Goal: Task Accomplishment & Management: Complete application form

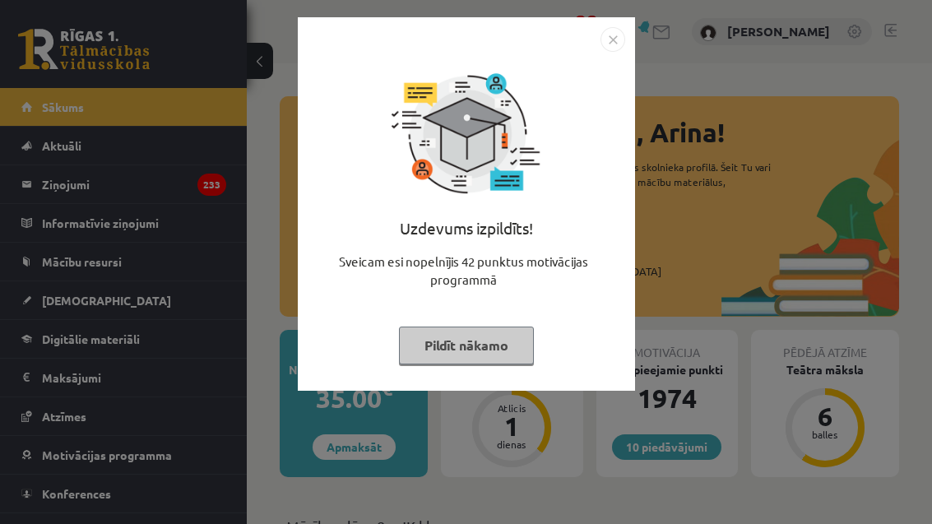
click at [523, 327] on button "Pildīt nākamo" at bounding box center [466, 346] width 135 height 38
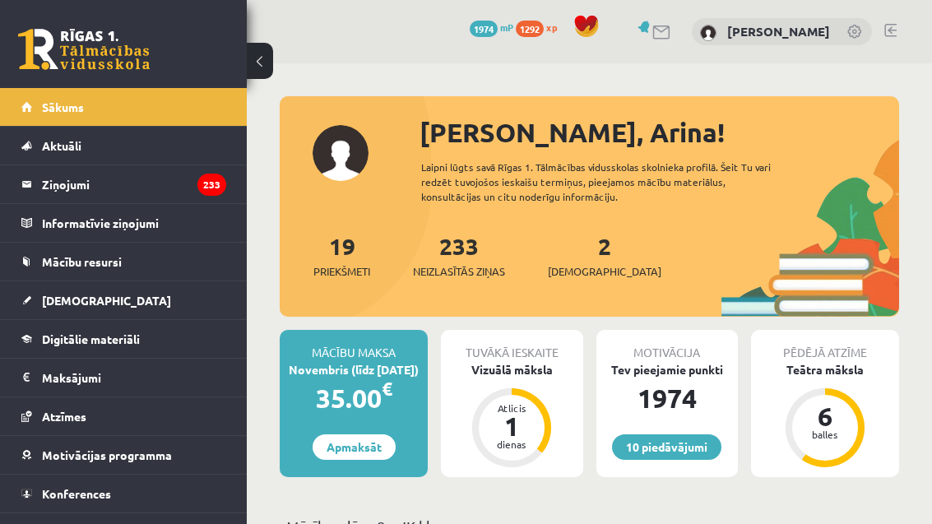
click at [130, 309] on link "[DEMOGRAPHIC_DATA]" at bounding box center [123, 300] width 205 height 38
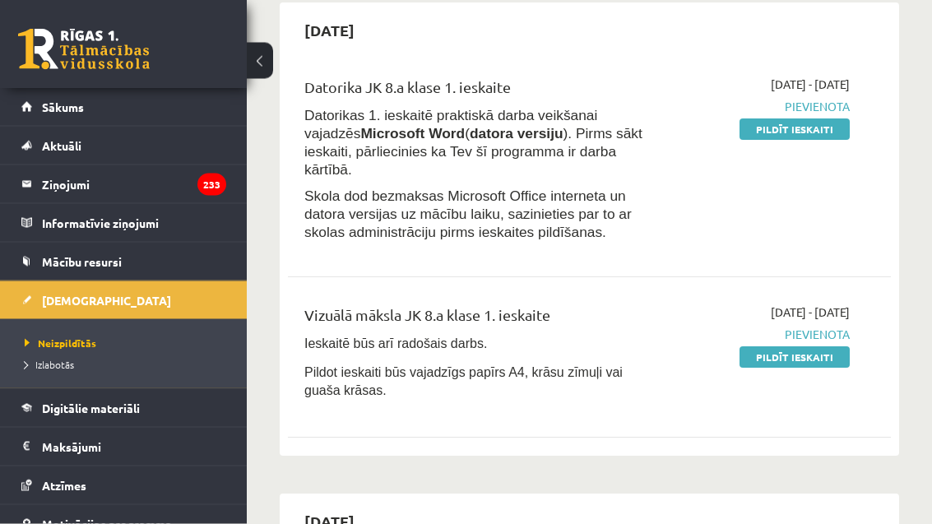
scroll to position [131, 0]
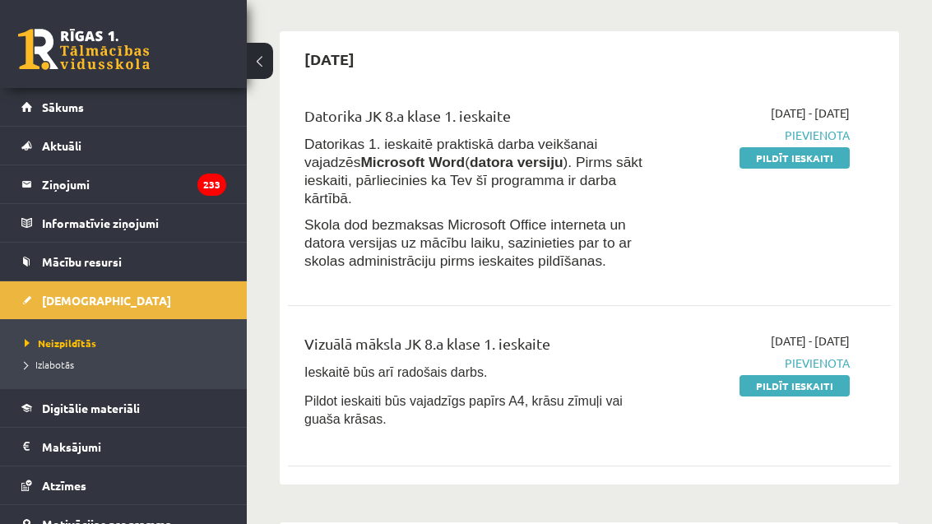
click at [813, 375] on link "Pildīt ieskaiti" at bounding box center [795, 385] width 110 height 21
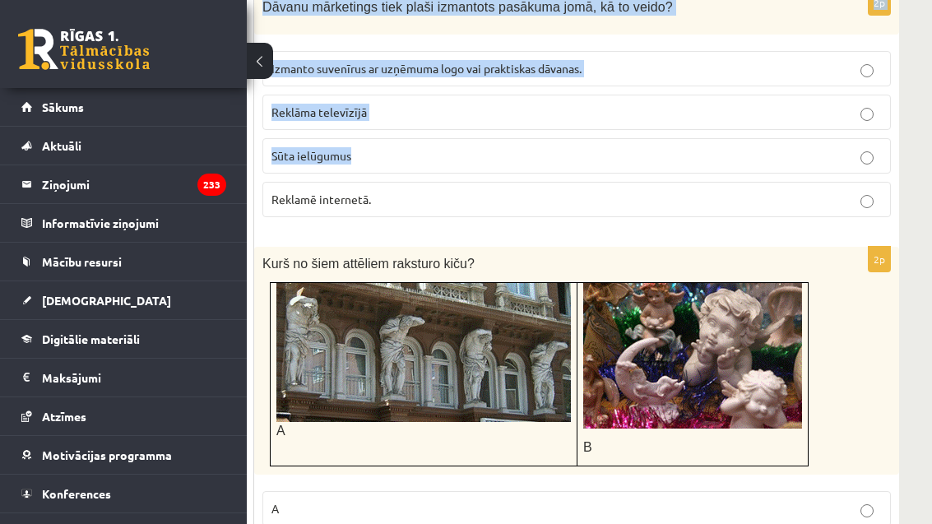
scroll to position [961, 115]
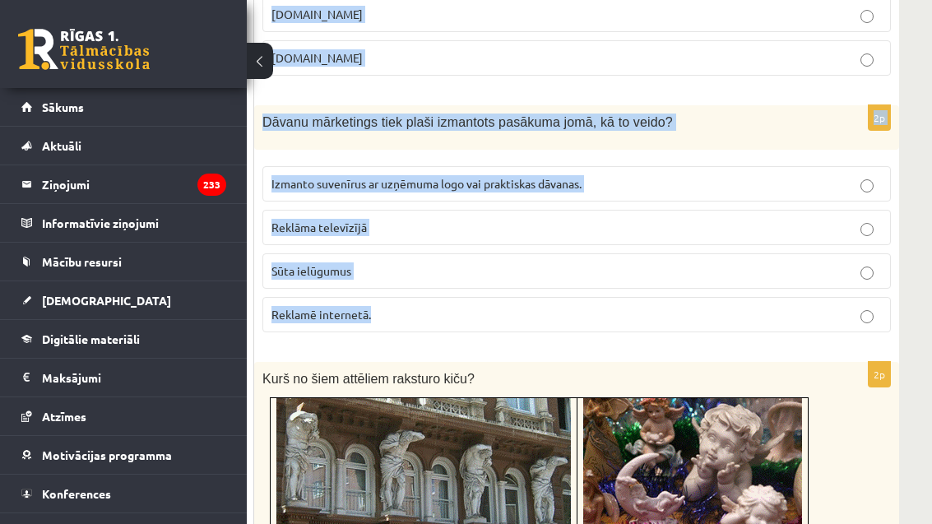
click at [380, 373] on span "Kurš no šiem attēliem raksturo kiču?" at bounding box center [369, 379] width 212 height 14
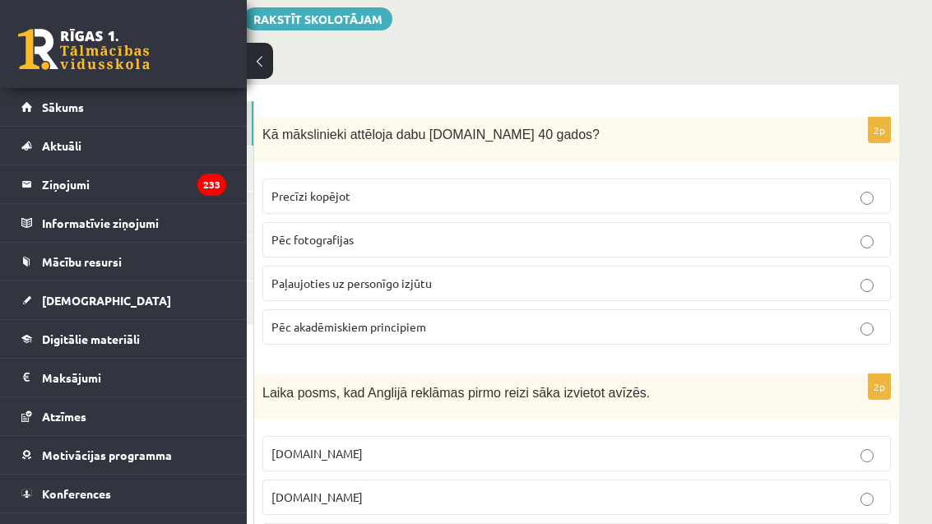
scroll to position [253, 115]
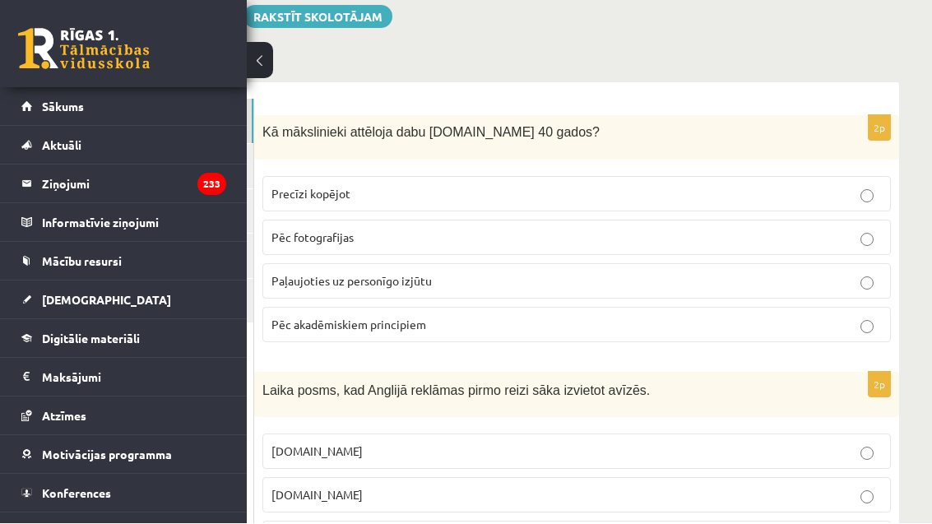
click at [460, 291] on label "Paļaujoties uz personīgo izjūtu" at bounding box center [577, 281] width 629 height 35
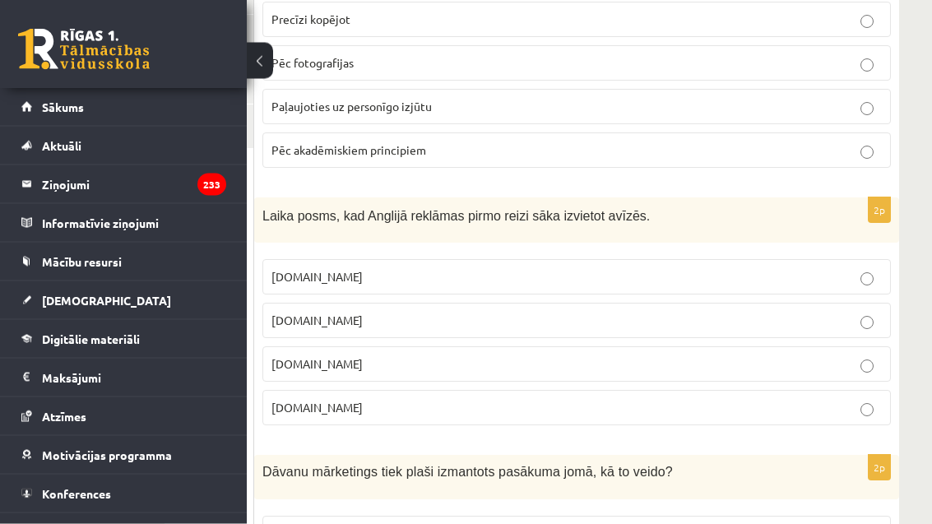
scroll to position [434, 115]
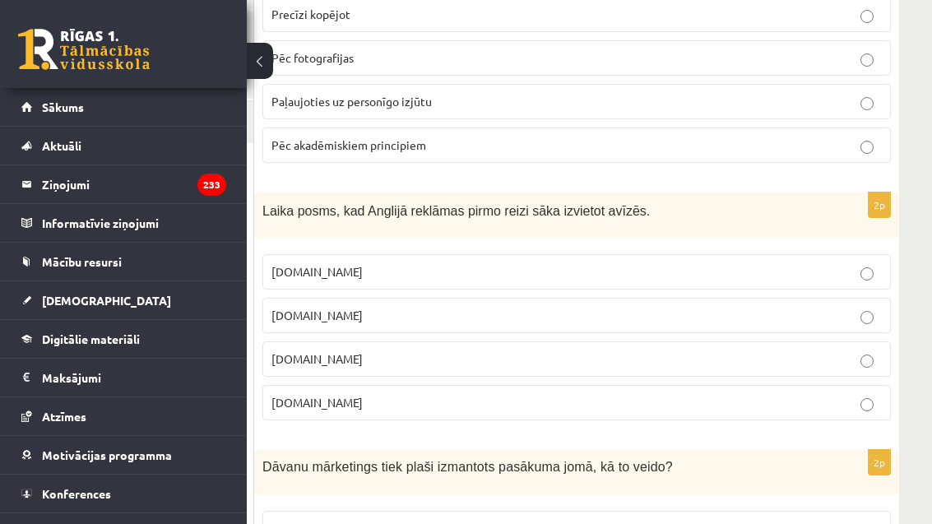
click at [448, 364] on p "[DOMAIN_NAME]" at bounding box center [577, 359] width 611 height 17
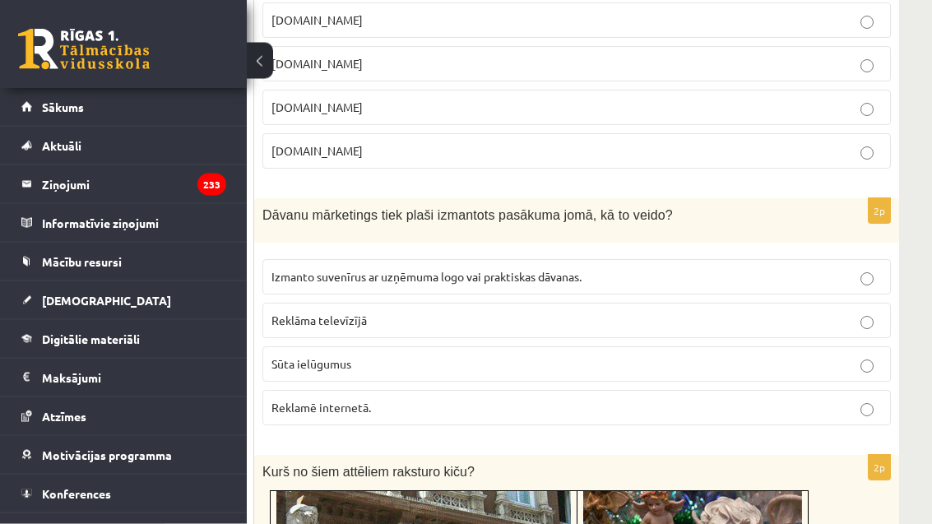
scroll to position [686, 115]
click at [579, 277] on span "Izmanto suvenīrus ar uzņēmuma logo vai praktiskas dāvanas." at bounding box center [427, 276] width 310 height 15
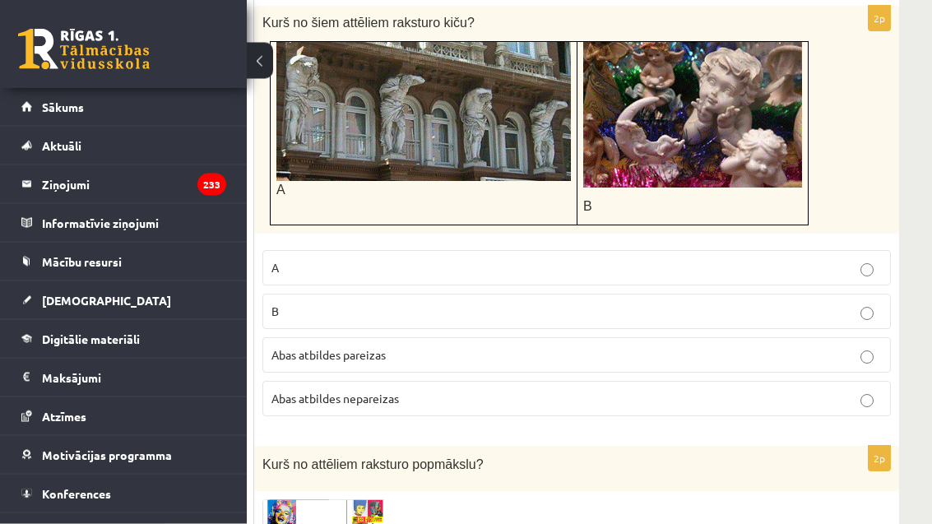
scroll to position [1135, 115]
click at [373, 517] on img at bounding box center [324, 521] width 123 height 42
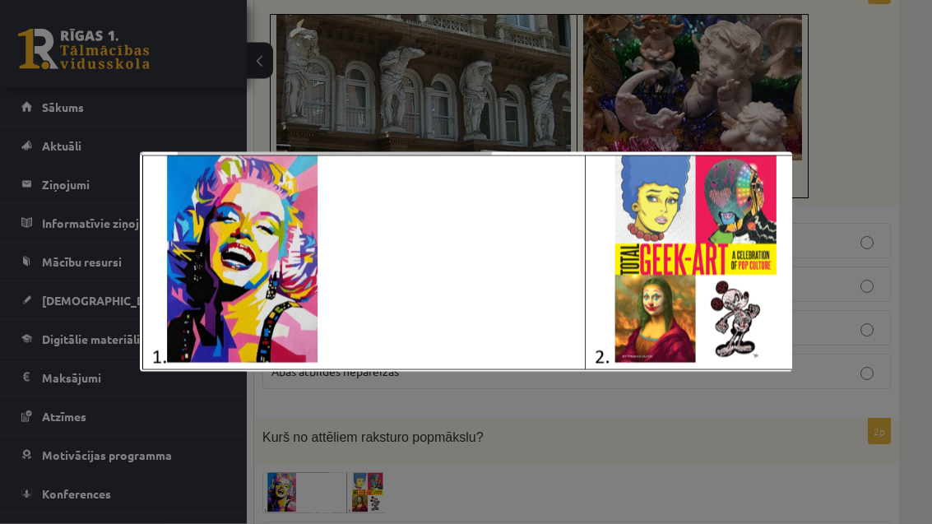
scroll to position [1162, 115]
click at [532, 454] on div at bounding box center [466, 262] width 932 height 524
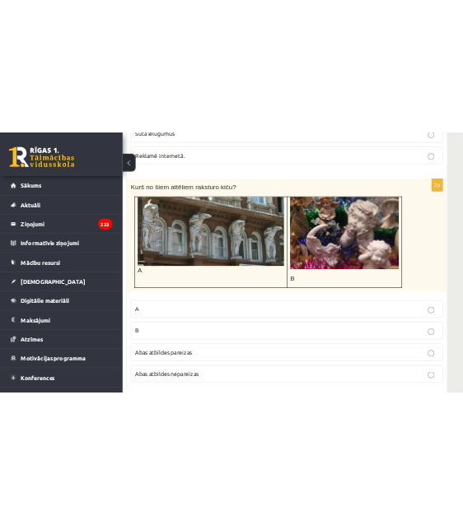
scroll to position [1113, 0]
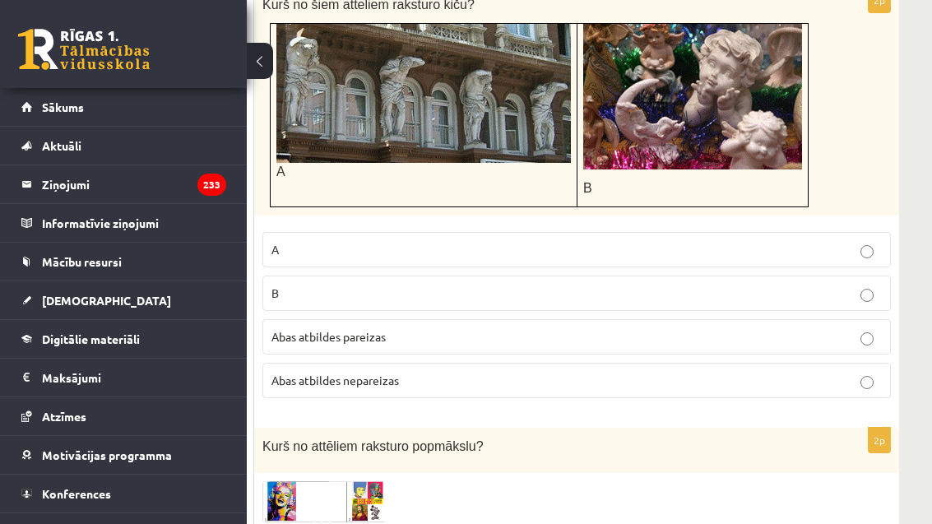
click at [712, 298] on p "B" at bounding box center [577, 293] width 611 height 17
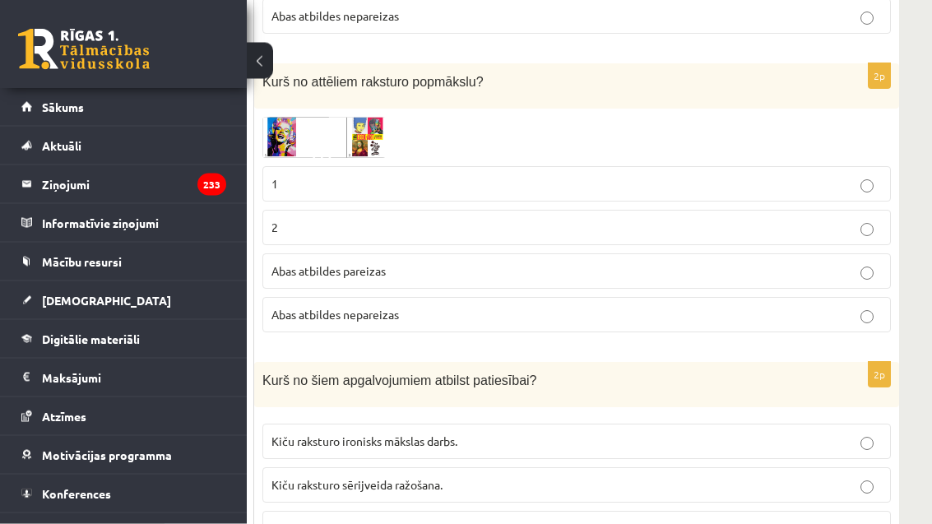
scroll to position [1516, 115]
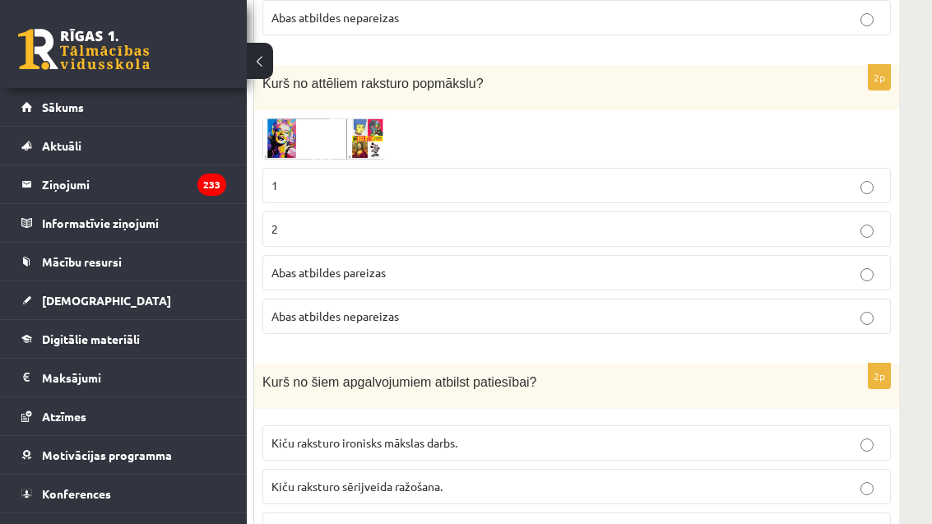
click at [677, 196] on label "1" at bounding box center [577, 185] width 629 height 35
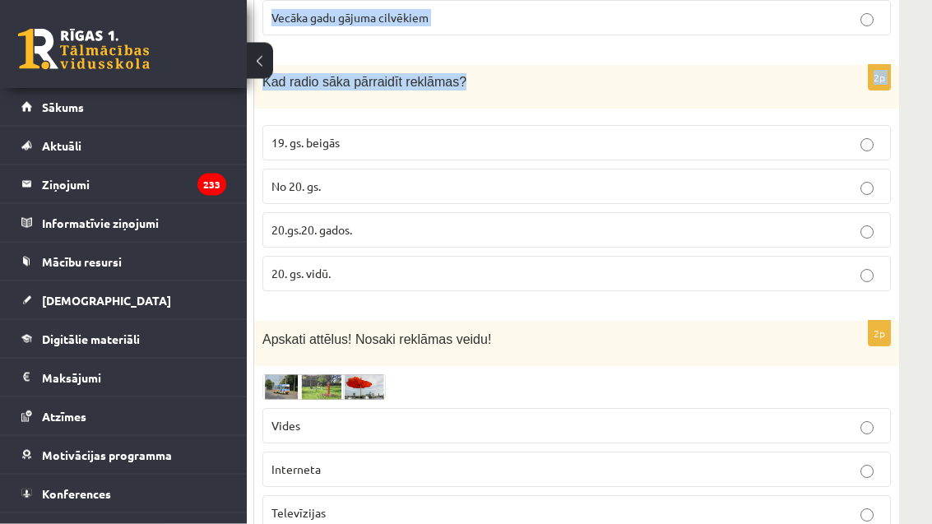
scroll to position [2329, 115]
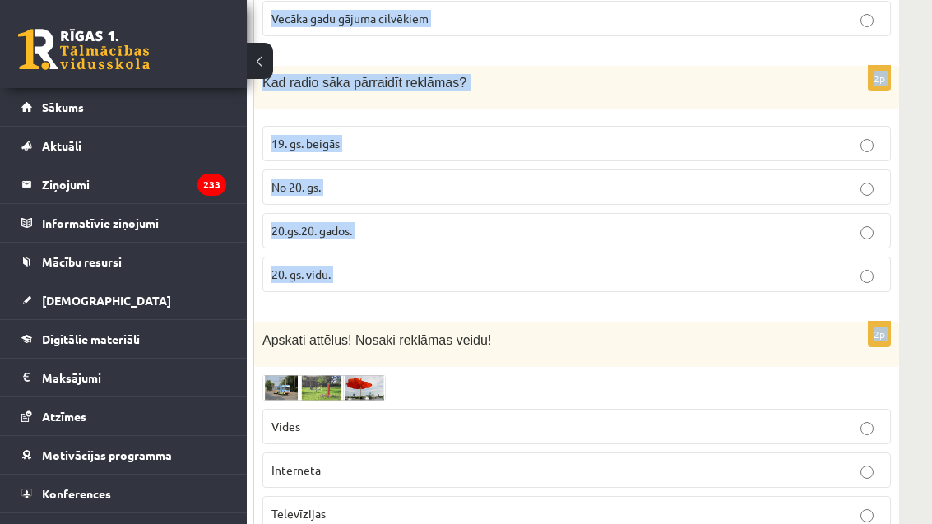
copy form "Kurš no šiem apgalvojumiem atbilst patiesībai? Kiču raksturo ironisks mākslas d…"
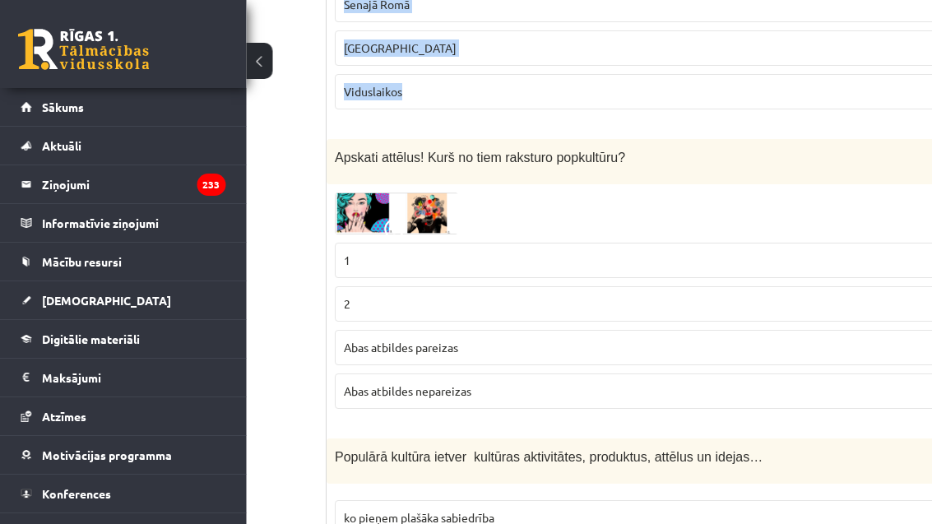
scroll to position [3326, 45]
copy form "Kādas kultūras strauja attīstība notika 20. gadsimta 20.–30. gados. Kiča Popārt…"
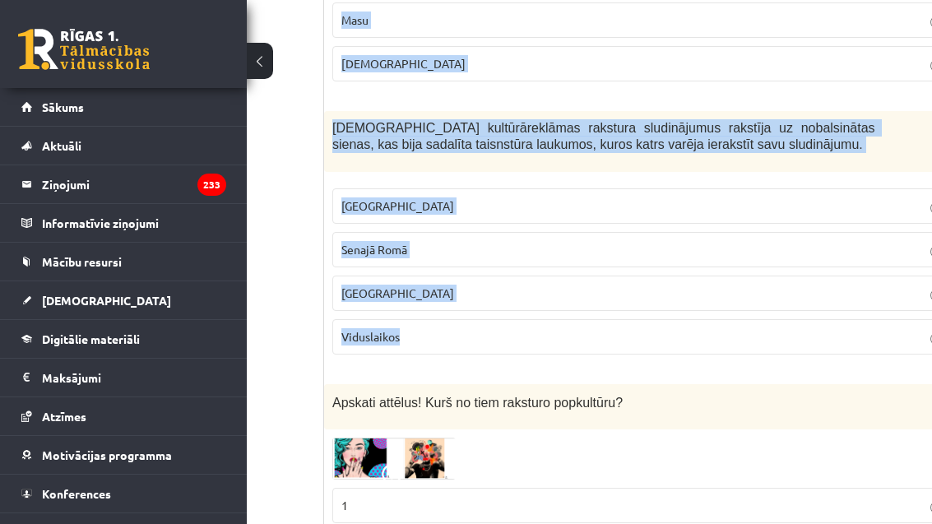
scroll to position [3039, 45]
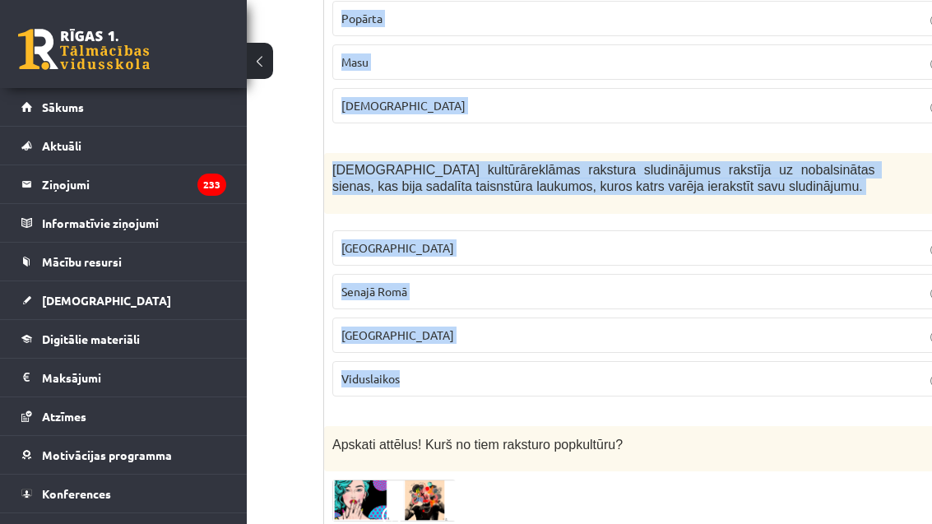
click at [718, 381] on label "Viduslaikos" at bounding box center [647, 378] width 629 height 35
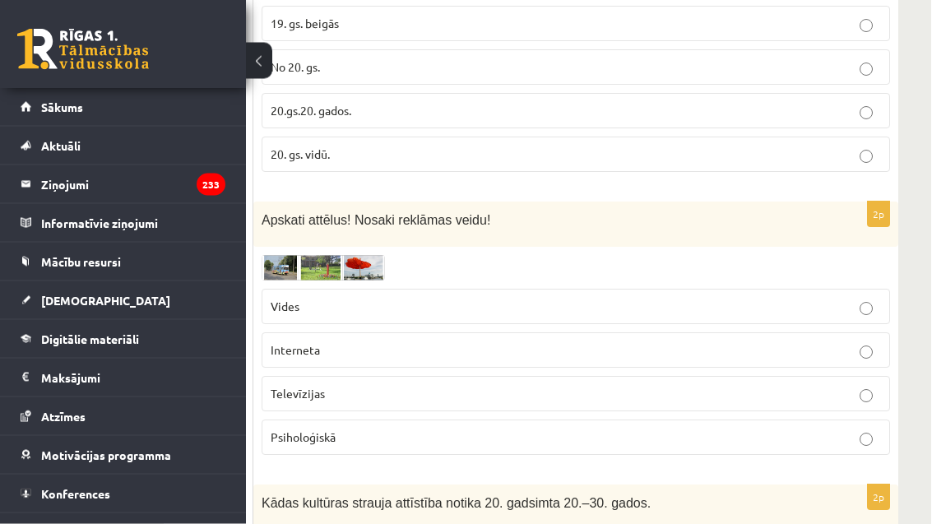
scroll to position [2419, 82]
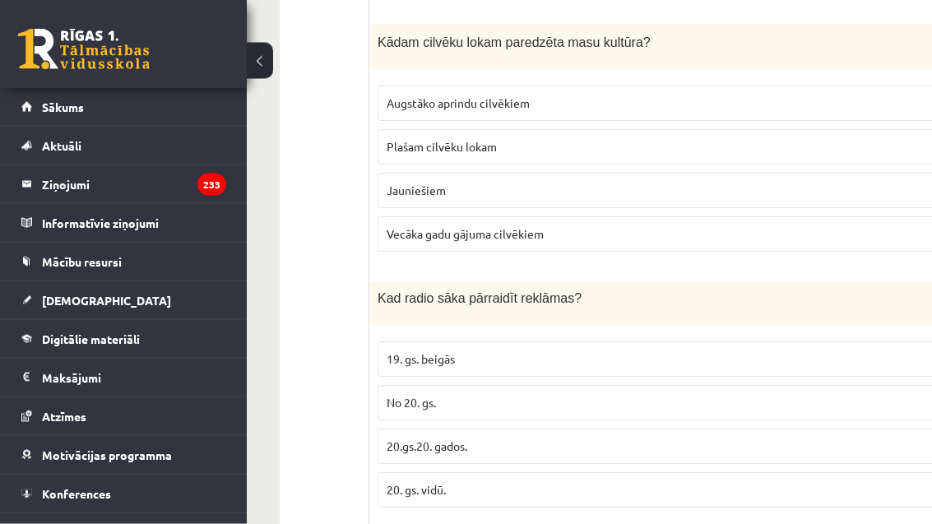
click at [695, 443] on p "20.gs.20. gados." at bounding box center [692, 447] width 611 height 17
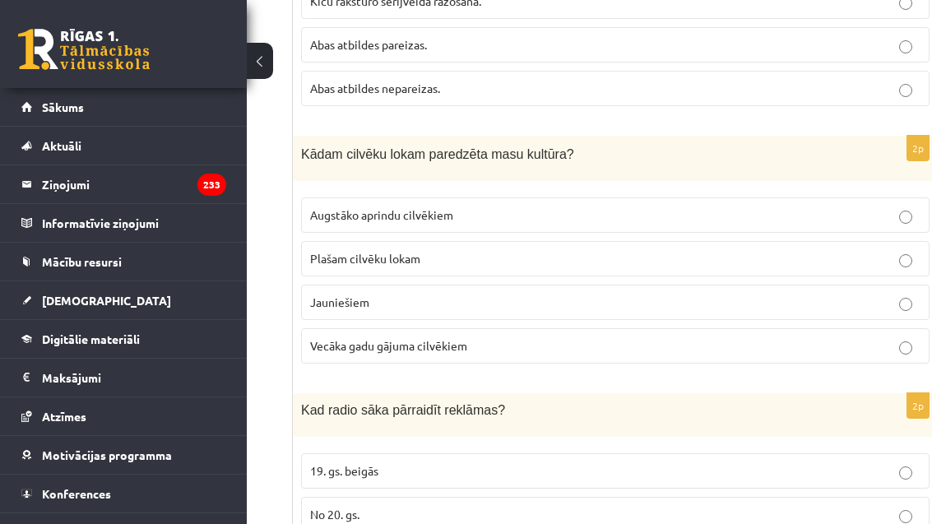
click at [692, 257] on p "Plašam cilvēku lokam" at bounding box center [615, 258] width 611 height 17
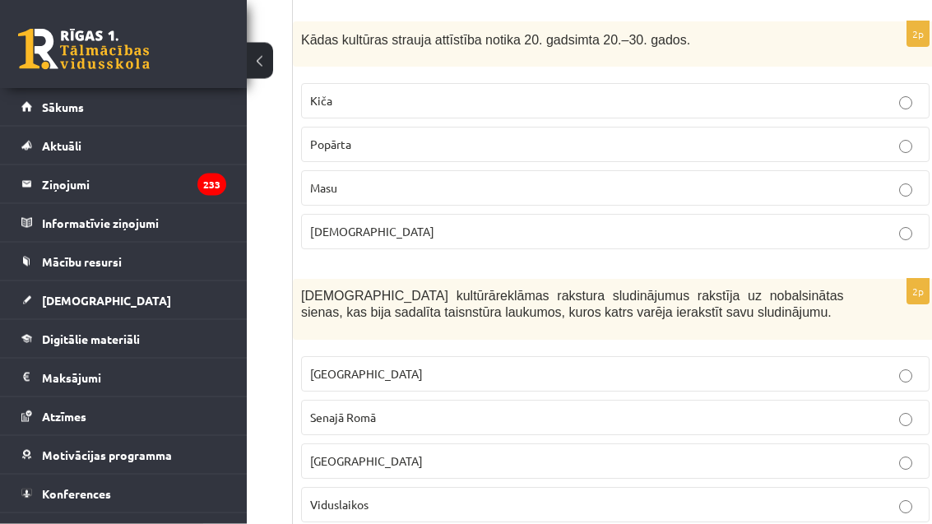
scroll to position [2913, 77]
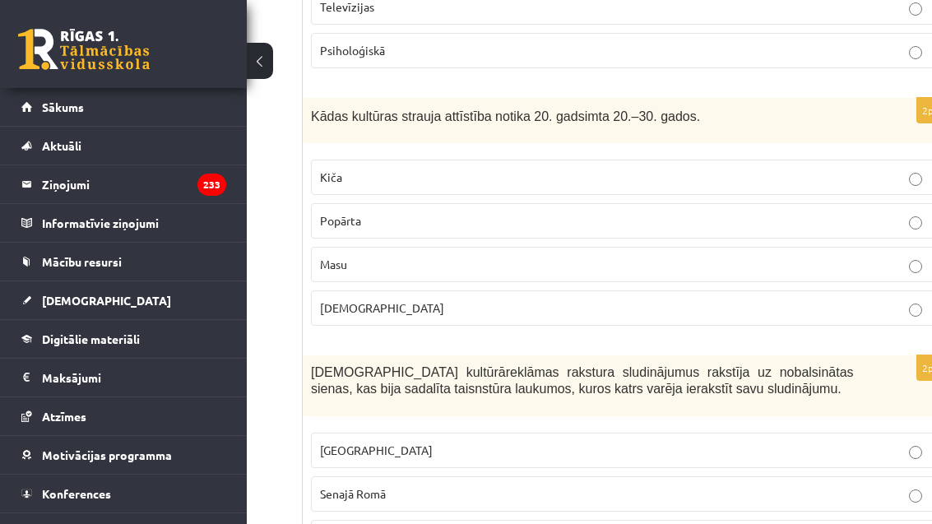
click at [722, 274] on label "Masu" at bounding box center [625, 264] width 629 height 35
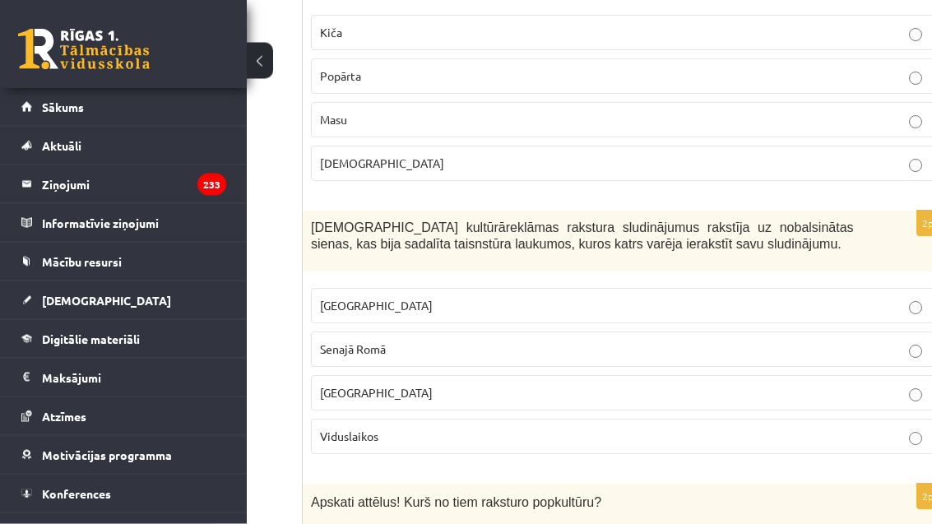
scroll to position [2981, 67]
click at [639, 341] on p "Senajā Romā" at bounding box center [625, 349] width 611 height 17
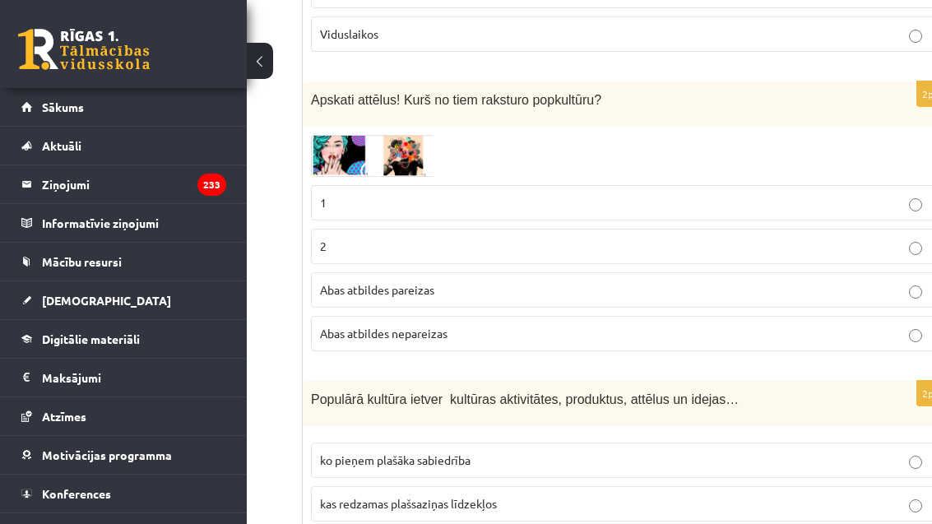
click at [491, 205] on label "1" at bounding box center [625, 202] width 629 height 35
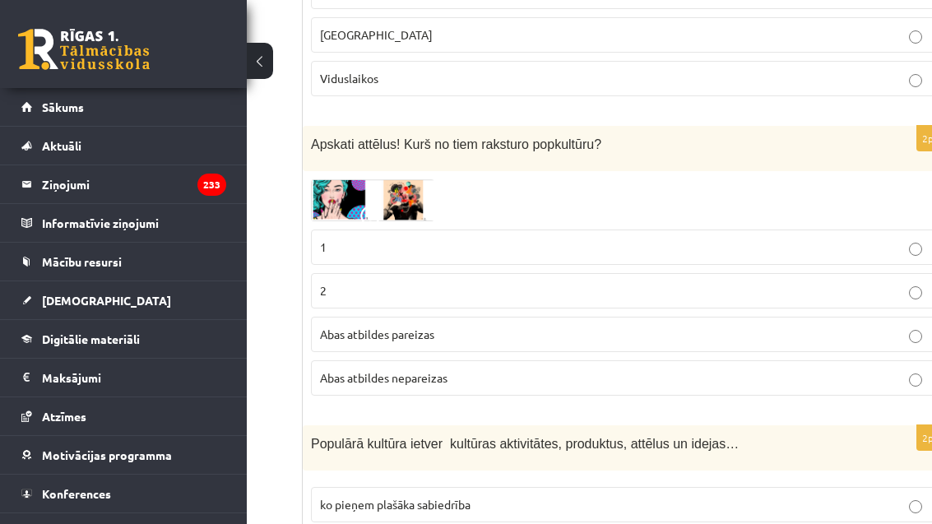
click at [436, 300] on label "2" at bounding box center [625, 290] width 629 height 35
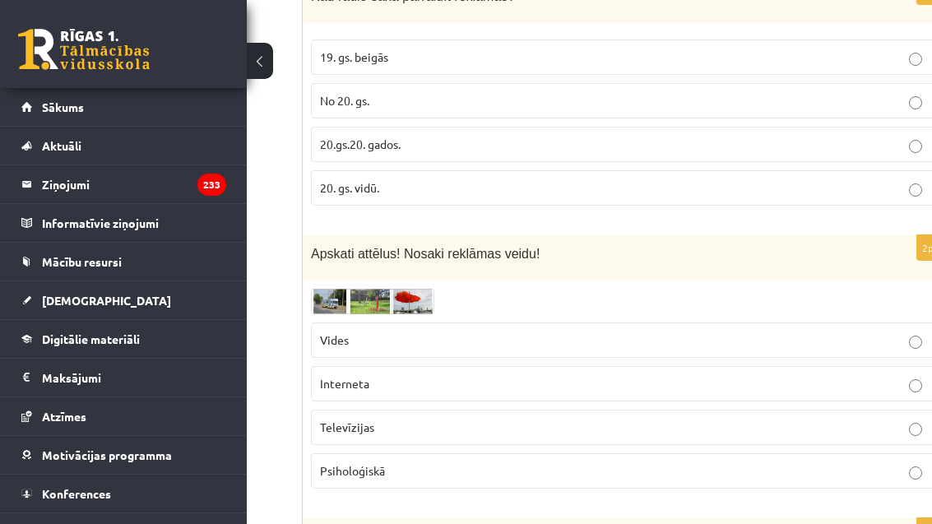
click at [493, 336] on p "Vides" at bounding box center [625, 340] width 611 height 17
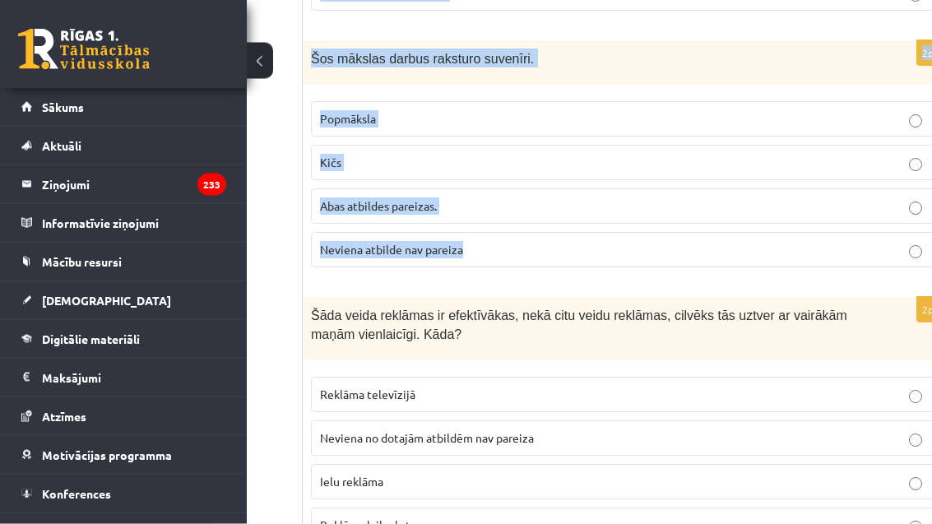
scroll to position [4001, 67]
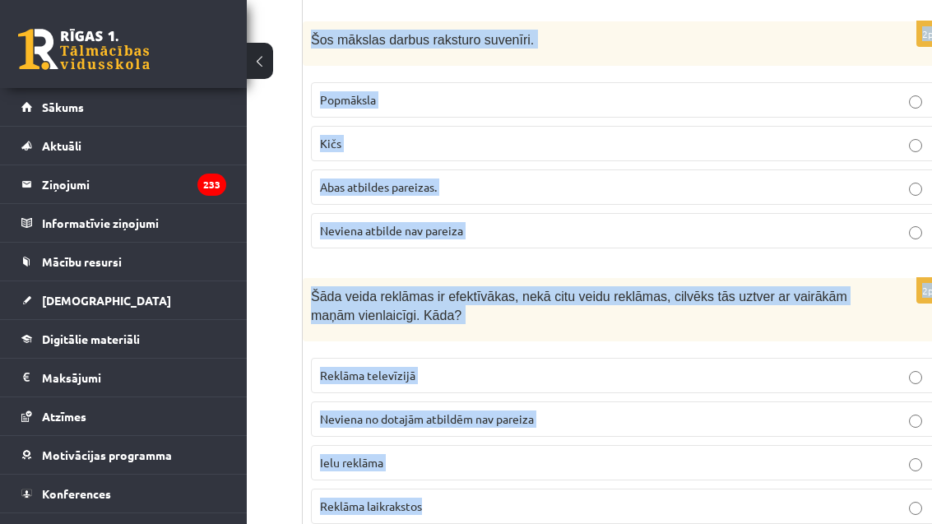
copy form "Populārā kultūra ietver kultūras aktivitātes, produktus, attēlus un idejas… ko …"
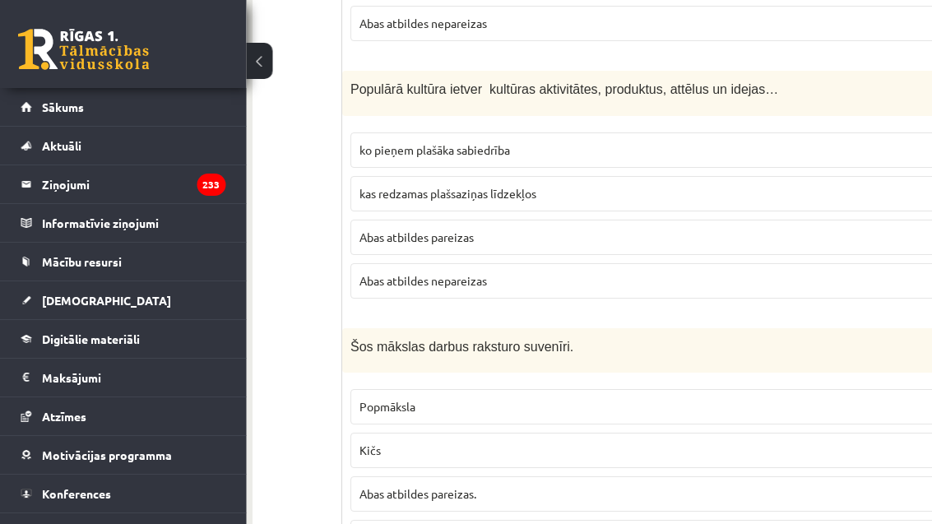
scroll to position [3694, 27]
click at [519, 233] on p "Abas atbildes pareizas" at bounding box center [665, 237] width 611 height 17
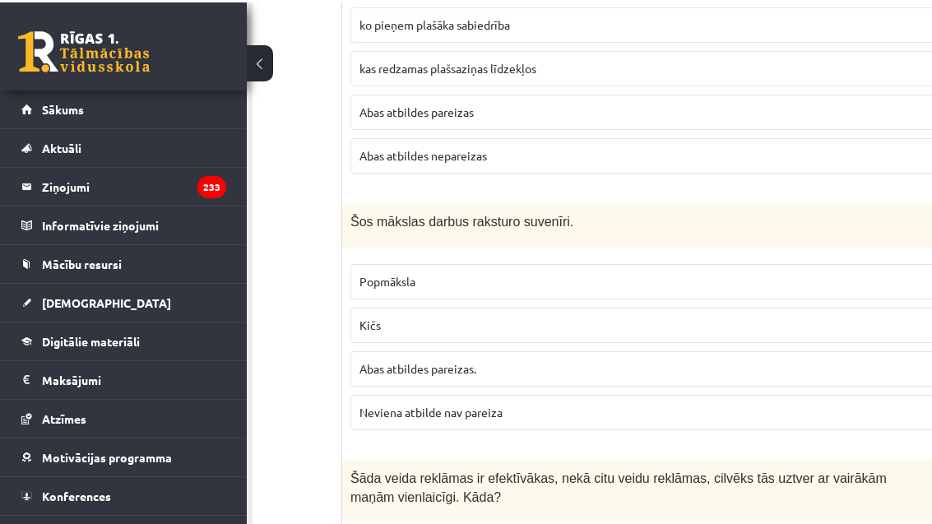
click at [640, 333] on label "Kičs" at bounding box center [665, 322] width 629 height 35
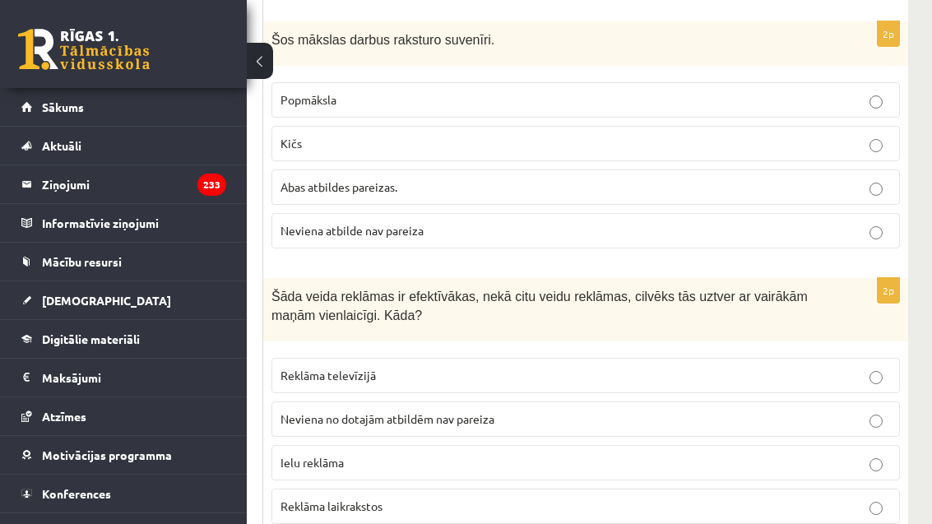
scroll to position [4001, 115]
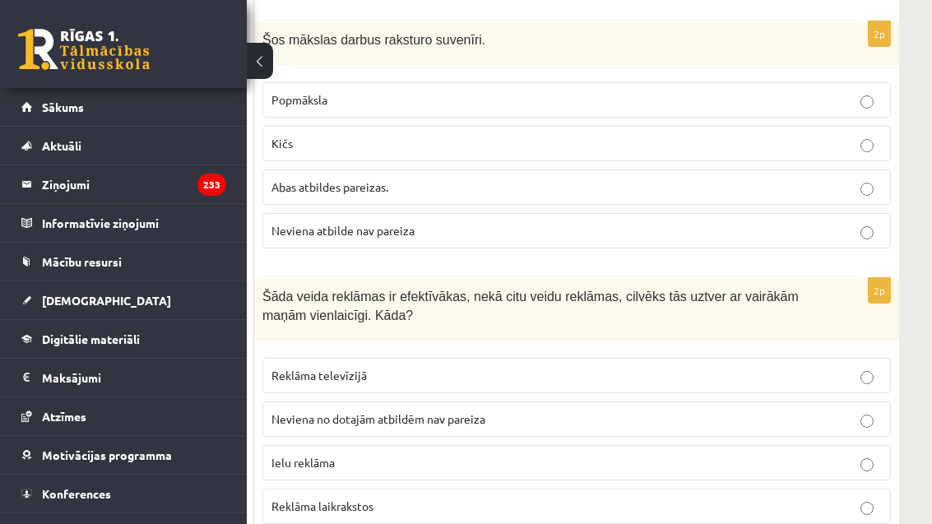
click at [572, 367] on p "Reklāma televīzijā" at bounding box center [577, 375] width 611 height 17
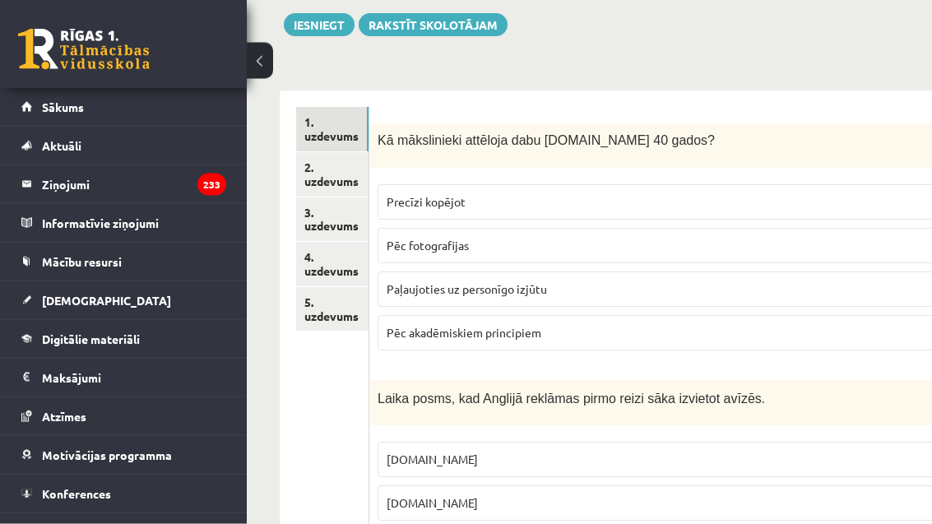
scroll to position [246, 0]
click at [356, 170] on link "2. uzdevums" at bounding box center [332, 174] width 72 height 44
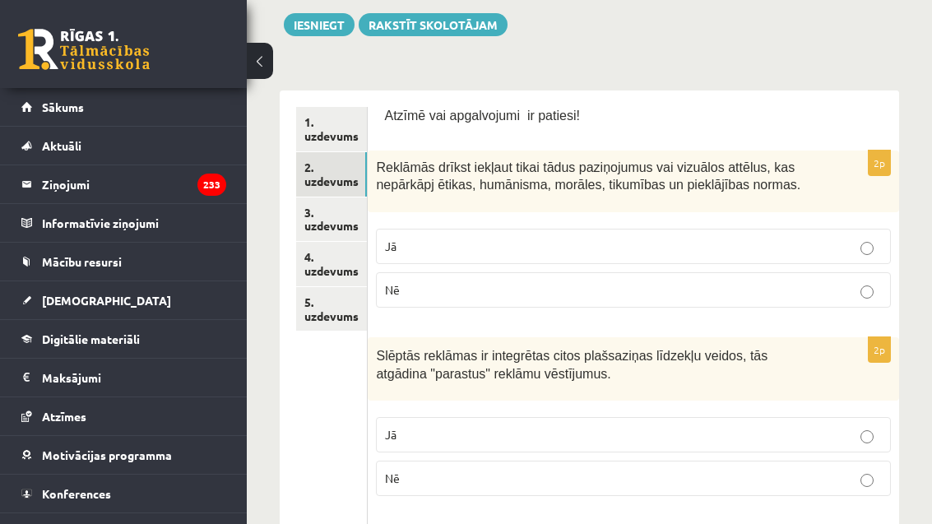
click at [356, 223] on link "3. uzdevums" at bounding box center [331, 220] width 71 height 44
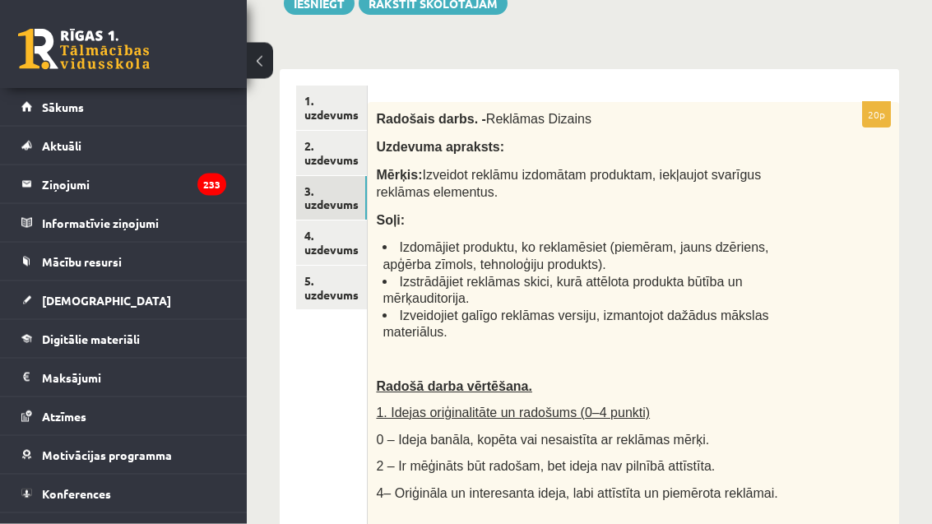
scroll to position [267, 0]
click at [355, 233] on link "4. uzdevums" at bounding box center [331, 243] width 71 height 44
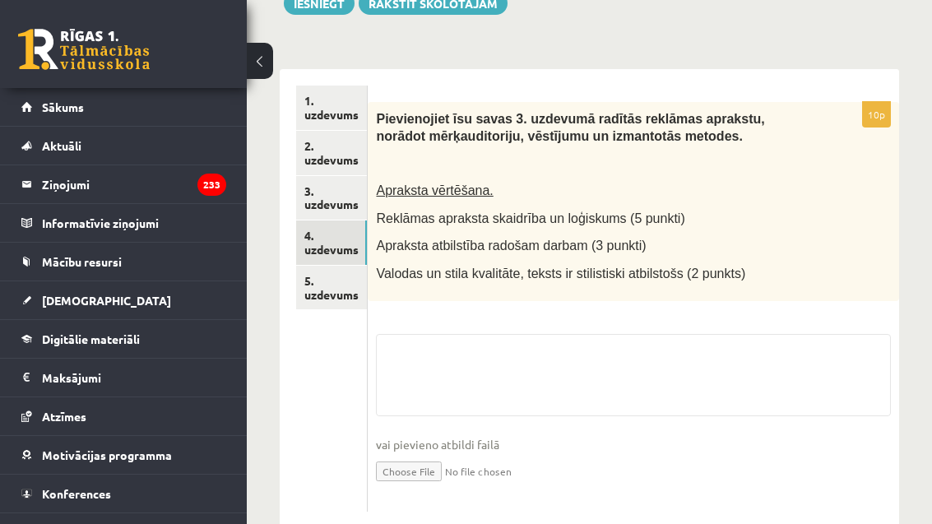
click at [348, 269] on link "5. uzdevums" at bounding box center [331, 288] width 71 height 44
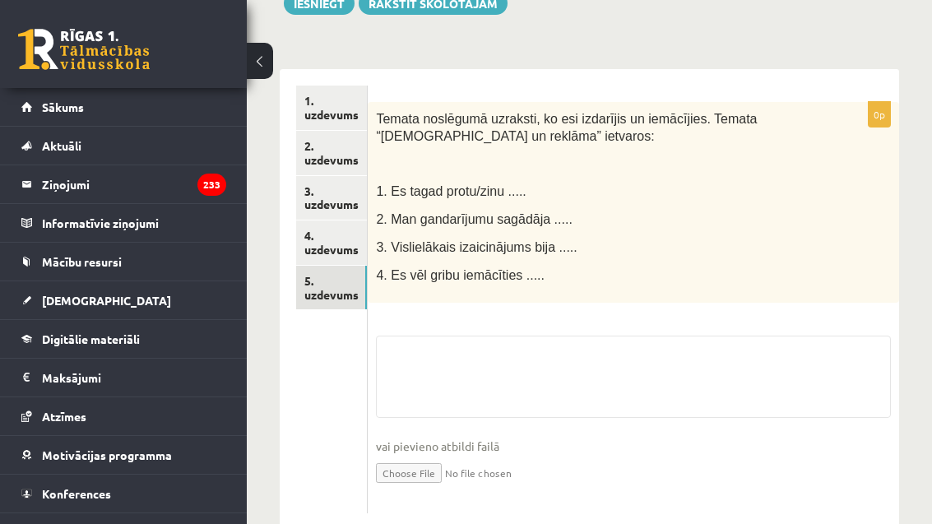
click at [342, 196] on link "3. uzdevums" at bounding box center [331, 198] width 71 height 44
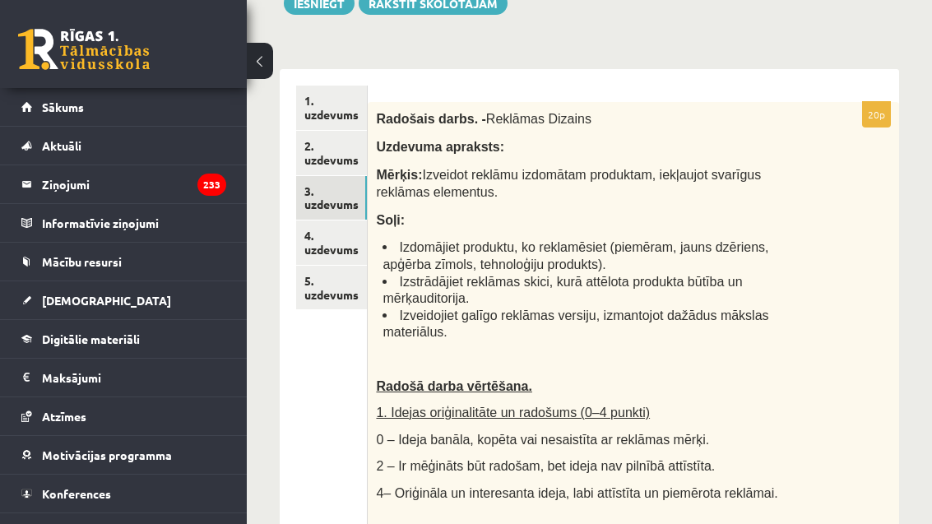
click at [327, 149] on link "2. uzdevums" at bounding box center [331, 153] width 71 height 44
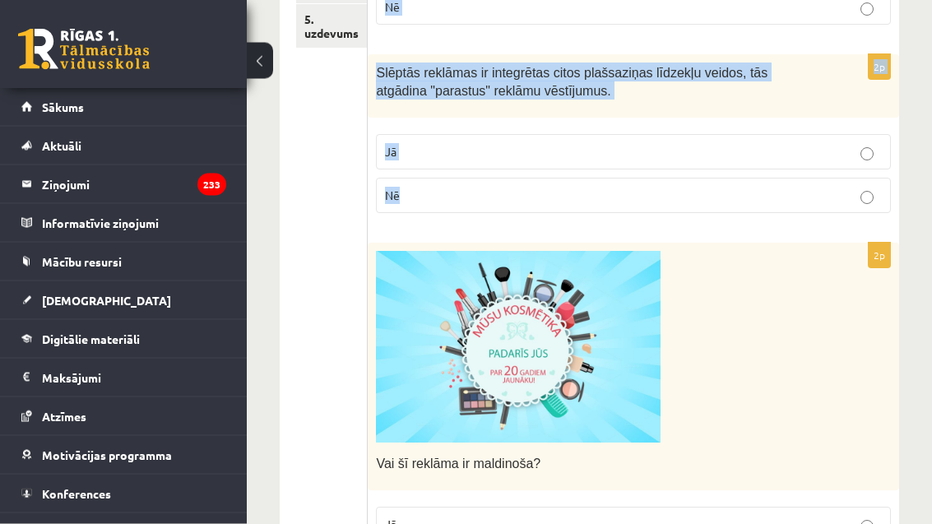
scroll to position [529, 0]
click at [716, 188] on p "Nē" at bounding box center [633, 195] width 497 height 17
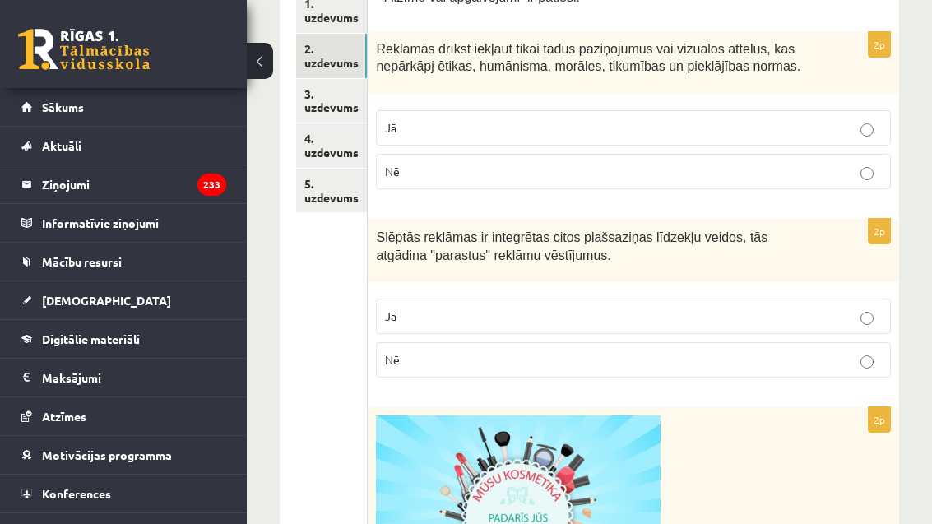
scroll to position [335, 0]
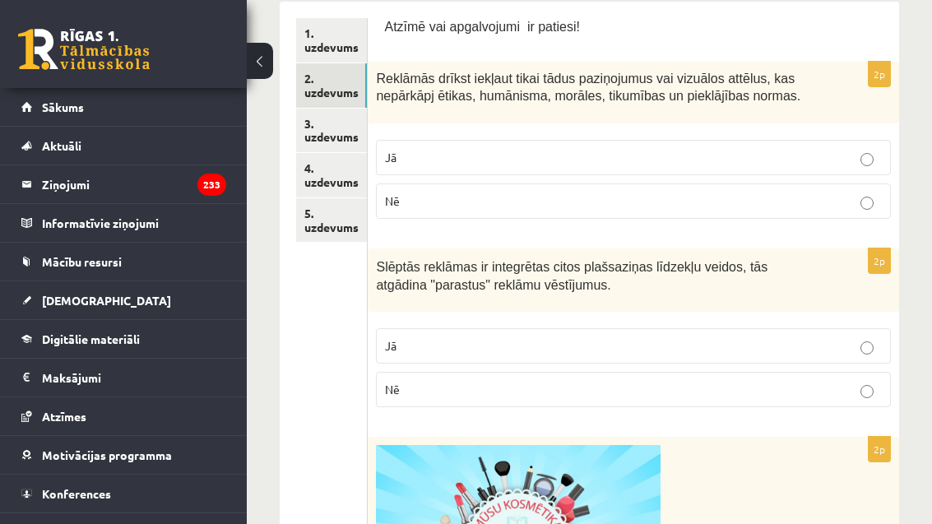
click at [799, 149] on p "Jā" at bounding box center [633, 157] width 497 height 17
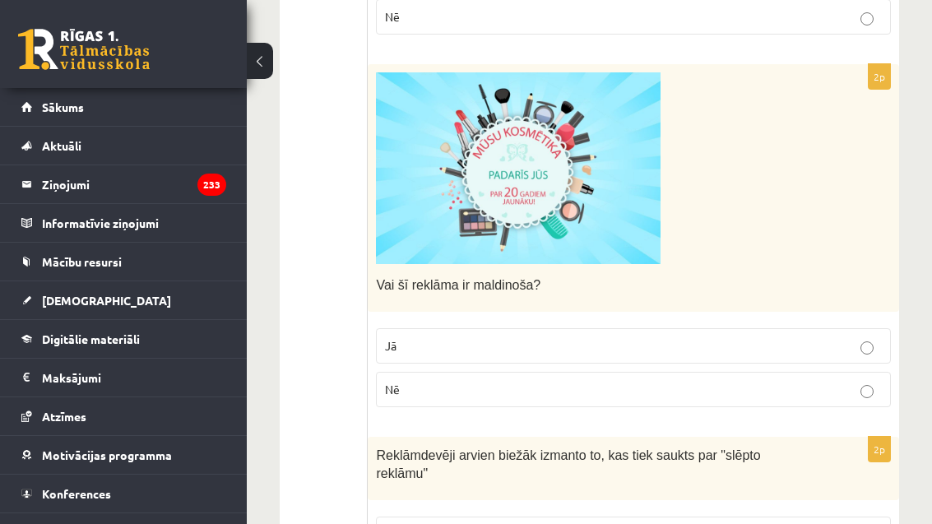
scroll to position [706, 0]
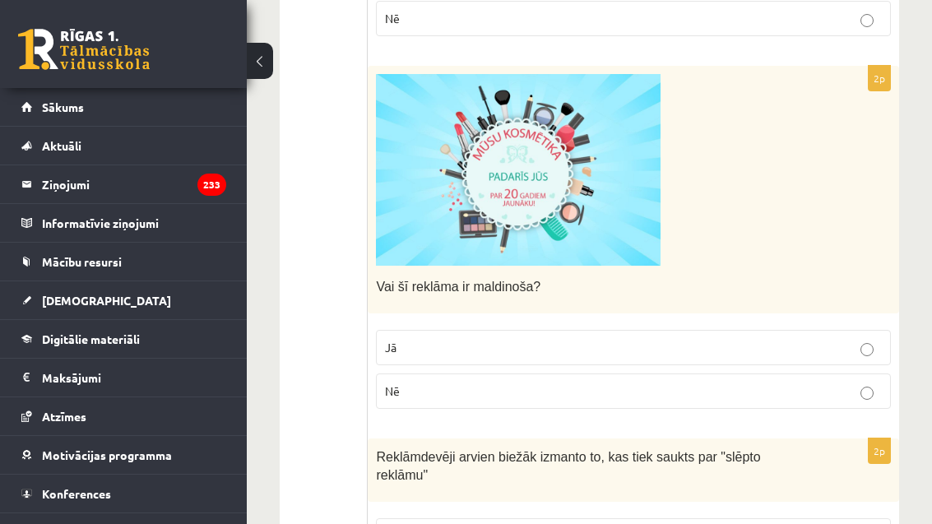
click at [637, 249] on img at bounding box center [518, 170] width 285 height 192
click at [607, 387] on p "Nē" at bounding box center [633, 391] width 497 height 17
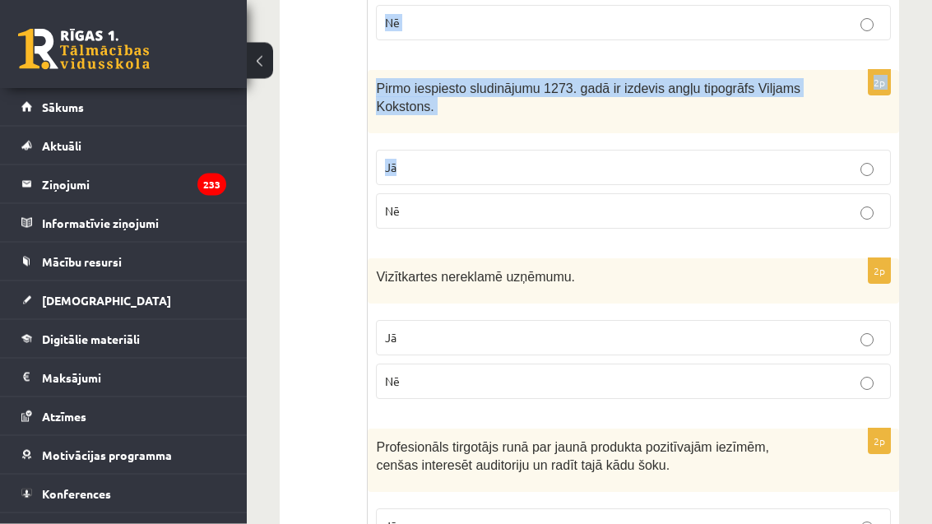
scroll to position [1873, 0]
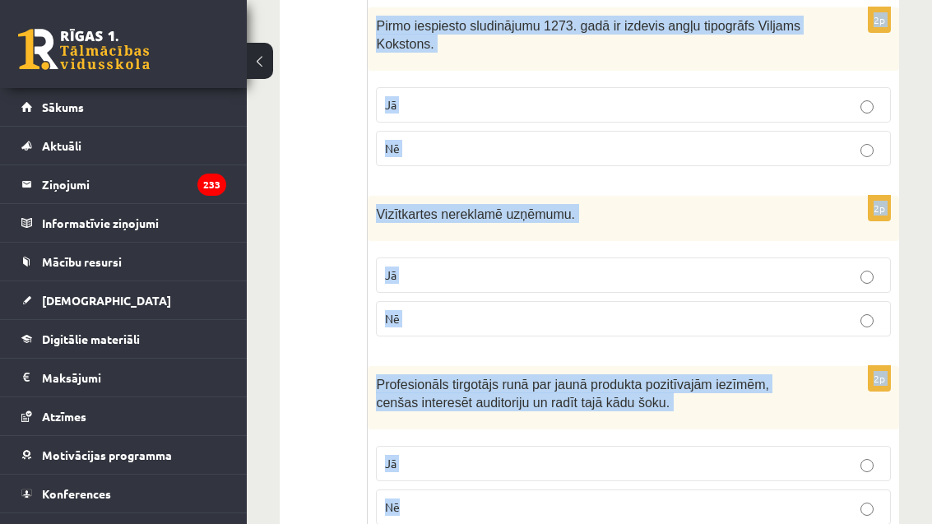
copy form "Reklāmdevēji arvien biežāk izmanto to, kas tiek saukts par "slēpto reklāmu" Jā …"
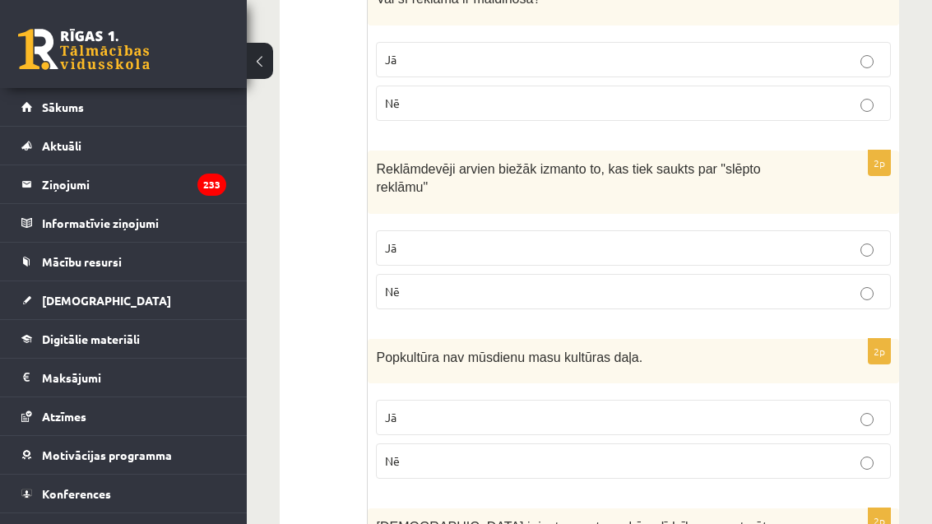
click at [598, 249] on p "Jā" at bounding box center [633, 248] width 497 height 17
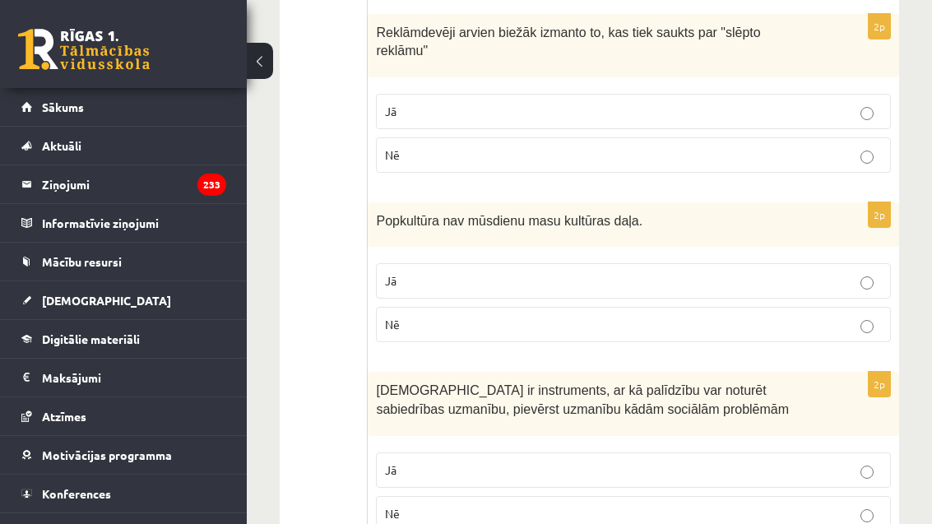
click at [596, 324] on p "Nē" at bounding box center [633, 324] width 497 height 17
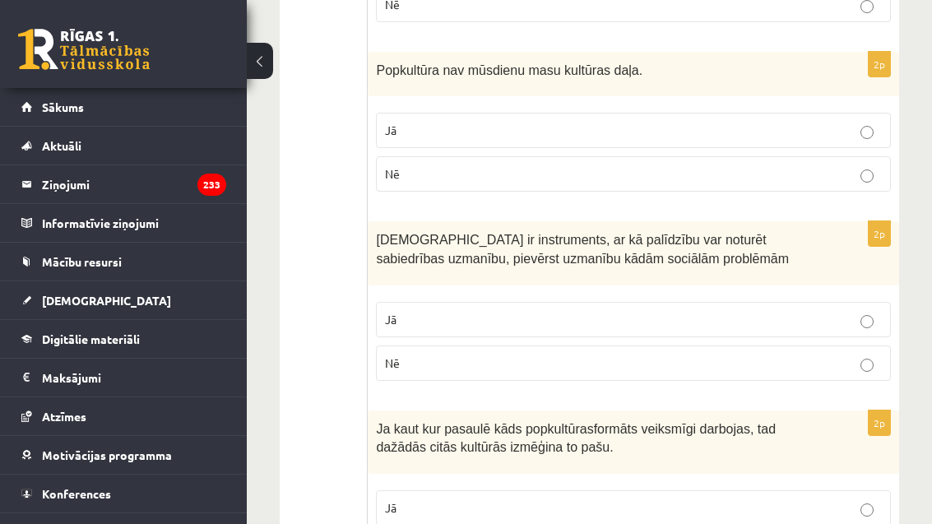
click at [607, 312] on p "Jā" at bounding box center [633, 319] width 497 height 17
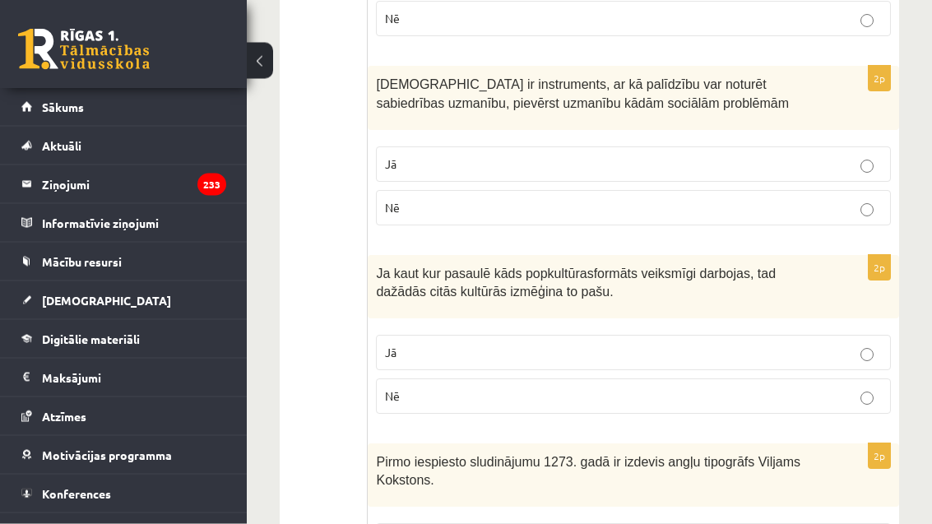
scroll to position [1437, 0]
click at [588, 356] on label "Jā" at bounding box center [633, 352] width 515 height 35
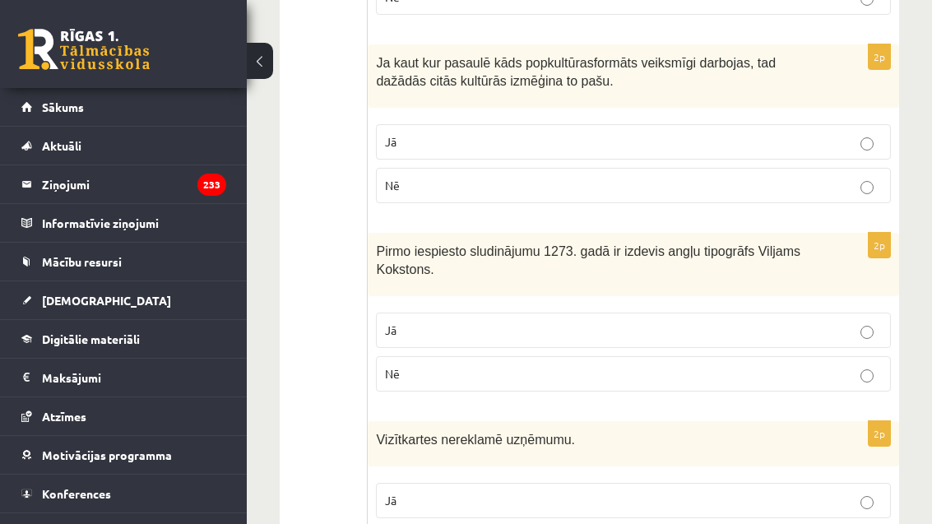
click at [608, 380] on label "Nē" at bounding box center [633, 373] width 515 height 35
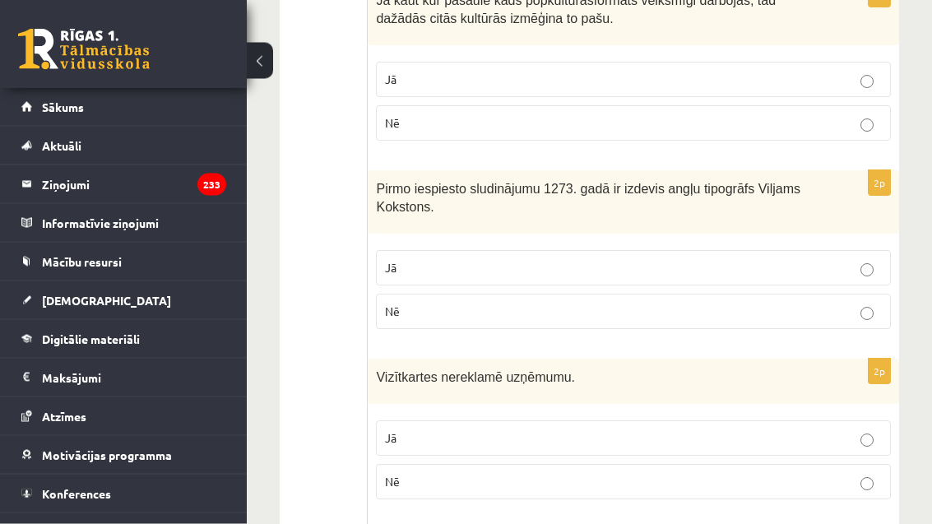
scroll to position [1873, 0]
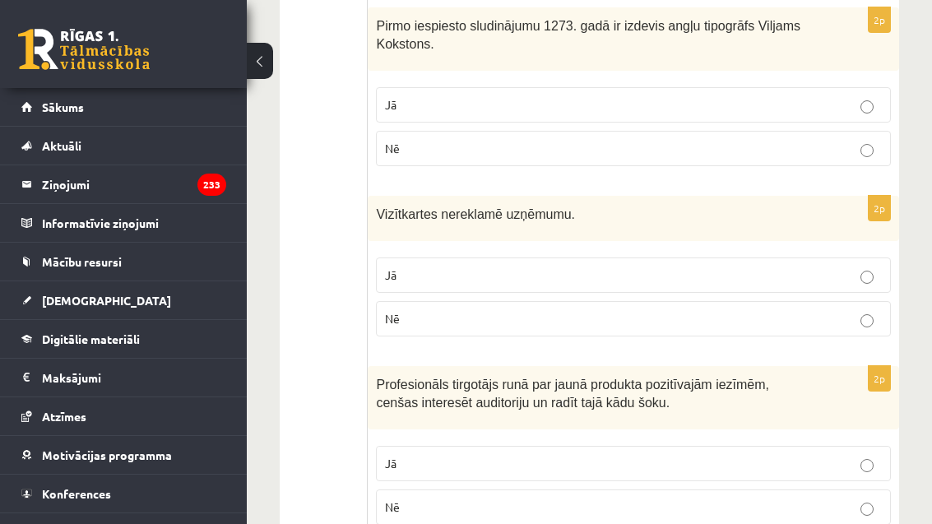
click at [715, 319] on label "Nē" at bounding box center [633, 318] width 515 height 35
click at [695, 462] on label "Jā" at bounding box center [633, 463] width 515 height 35
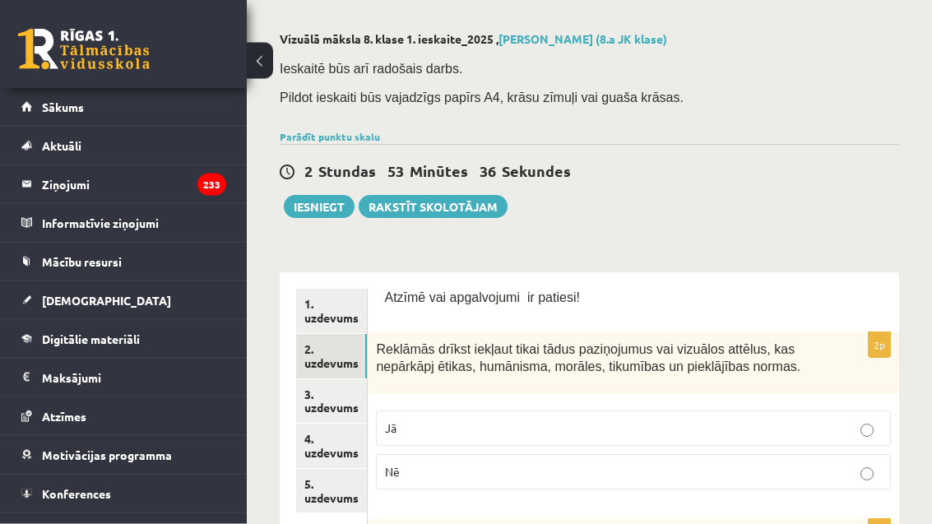
scroll to position [64, 0]
click at [309, 388] on link "3. uzdevums" at bounding box center [331, 401] width 71 height 44
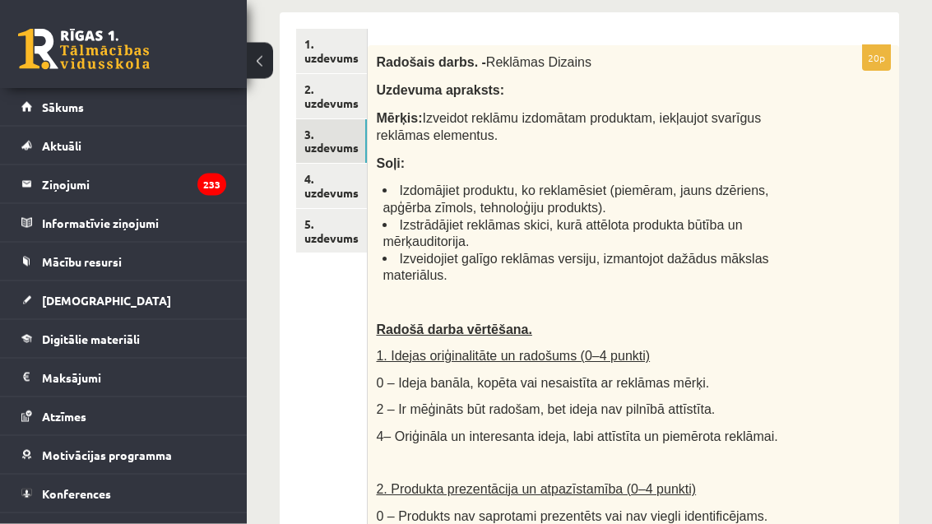
scroll to position [324, 0]
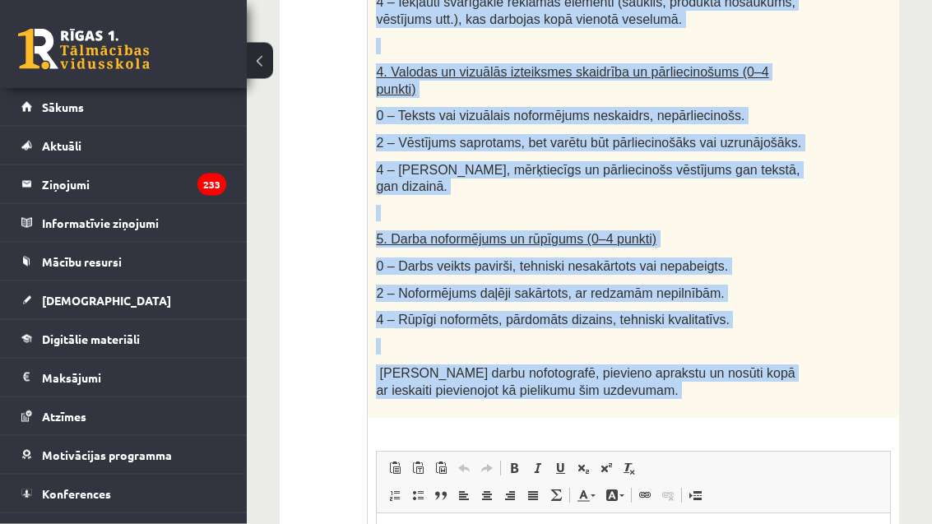
scroll to position [1042, 0]
